Goal: Task Accomplishment & Management: Manage account settings

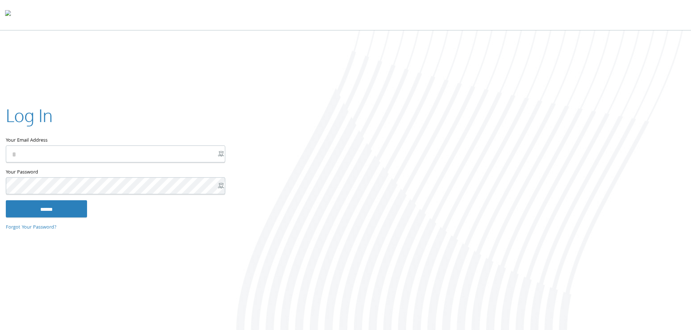
click at [141, 149] on input "Your Email Address" at bounding box center [115, 153] width 219 height 17
type input "**********"
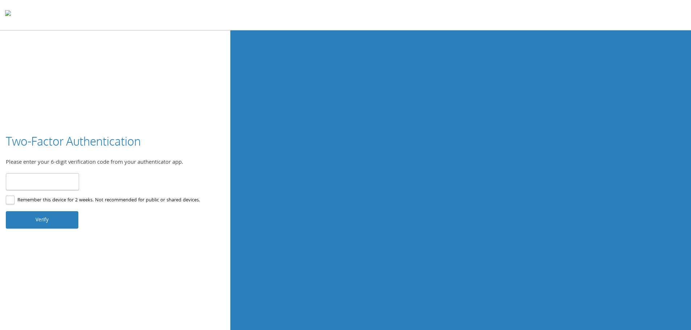
type input "******"
